Goal: Complete application form

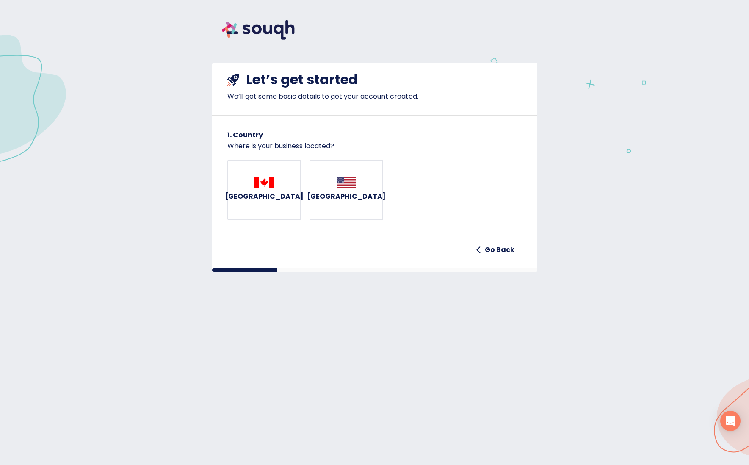
click at [250, 187] on div "Canada" at bounding box center [264, 189] width 79 height 25
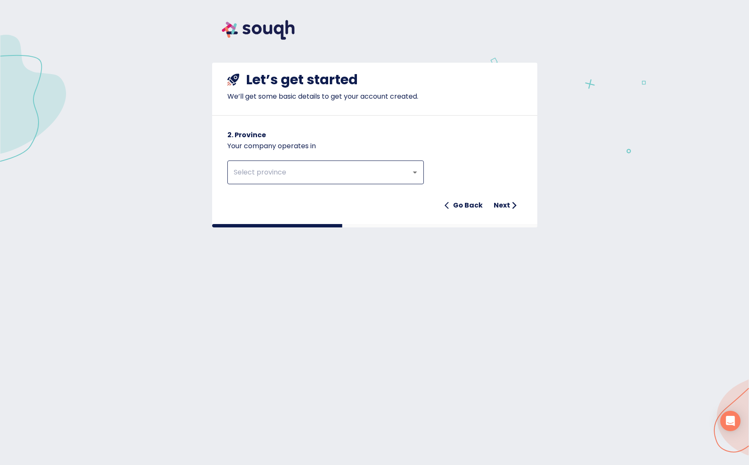
click at [271, 180] on div "​" at bounding box center [325, 172] width 196 height 24
click at [297, 174] on input "text" at bounding box center [313, 172] width 165 height 16
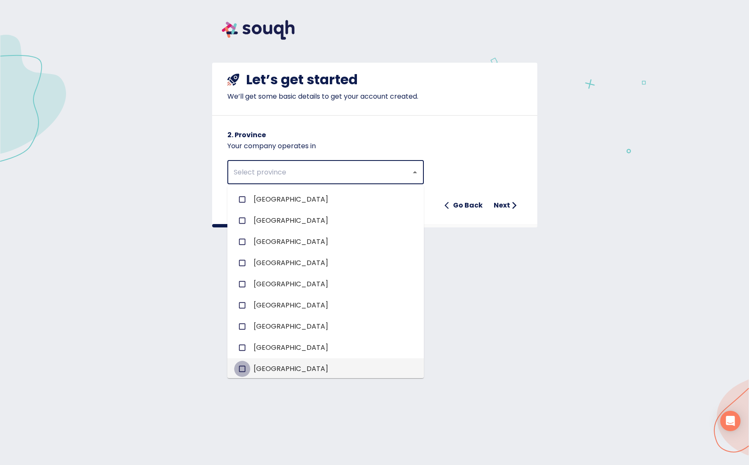
click at [241, 369] on input "checkbox" at bounding box center [242, 369] width 16 height 16
checkbox input "true"
click at [454, 226] on div at bounding box center [374, 225] width 325 height 3
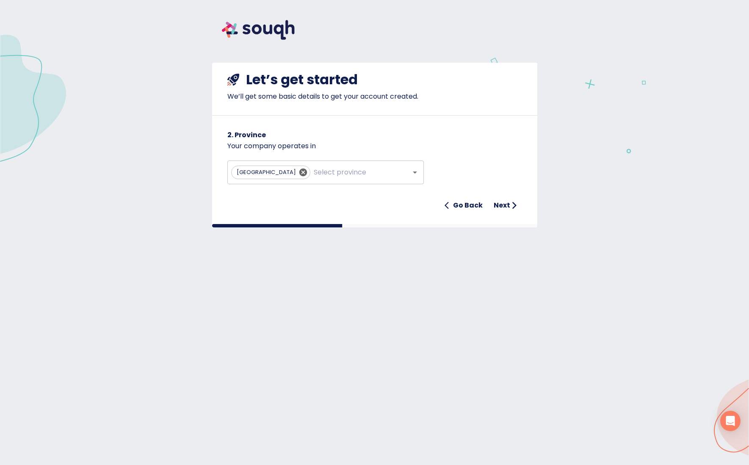
click at [495, 199] on button "Next" at bounding box center [506, 205] width 32 height 17
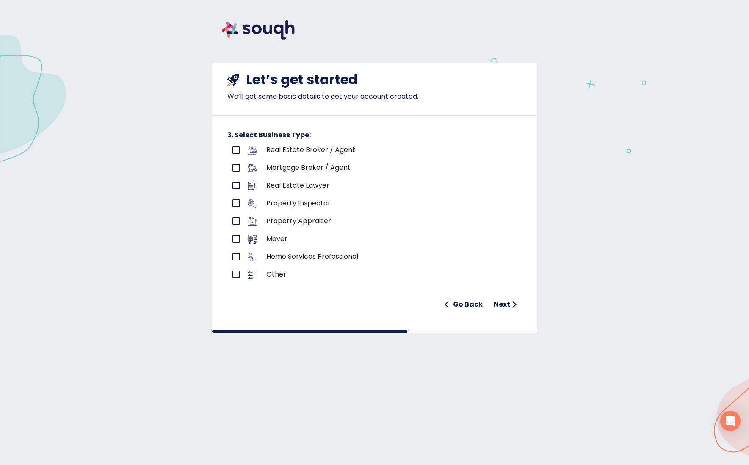
click at [235, 149] on input "primary checkbox" at bounding box center [236, 150] width 18 height 18
checkbox input "true"
click at [501, 301] on h6 "Next" at bounding box center [501, 304] width 17 height 12
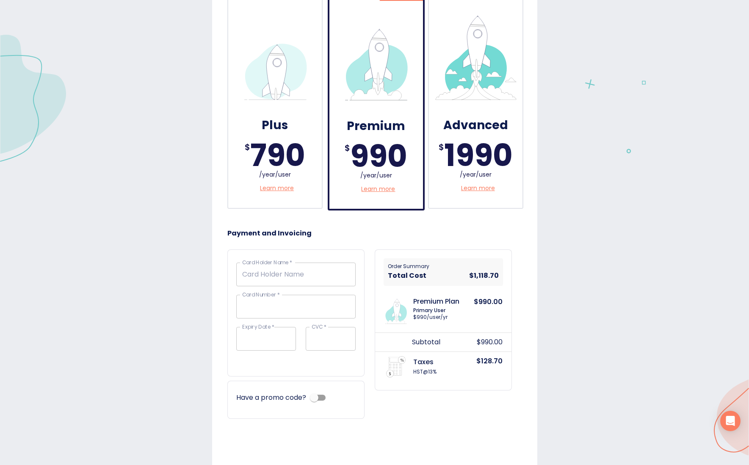
scroll to position [184, 0]
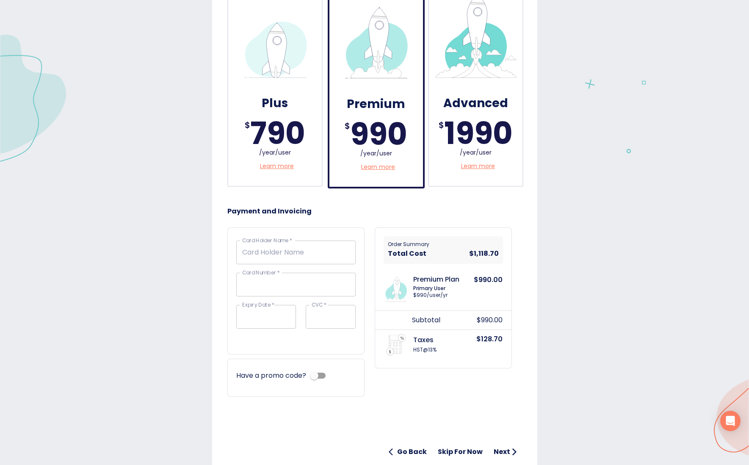
click at [375, 167] on p "Learn more" at bounding box center [378, 167] width 34 height 9
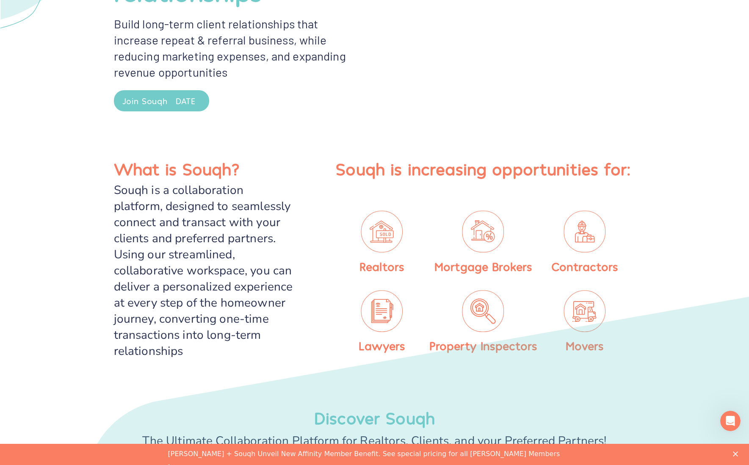
scroll to position [243, 0]
